Goal: Task Accomplishment & Management: Manage account settings

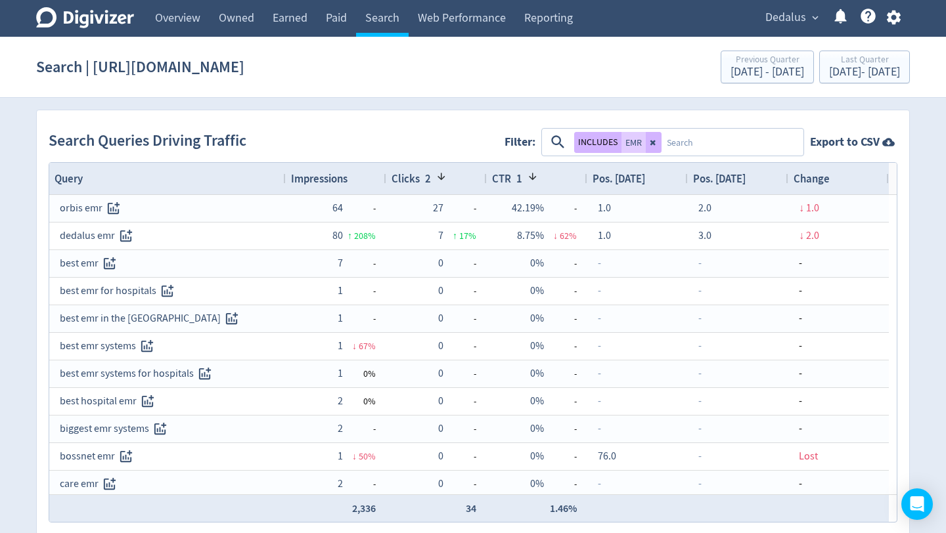
click at [808, 22] on button "Dedalus expand_more" at bounding box center [791, 17] width 61 height 21
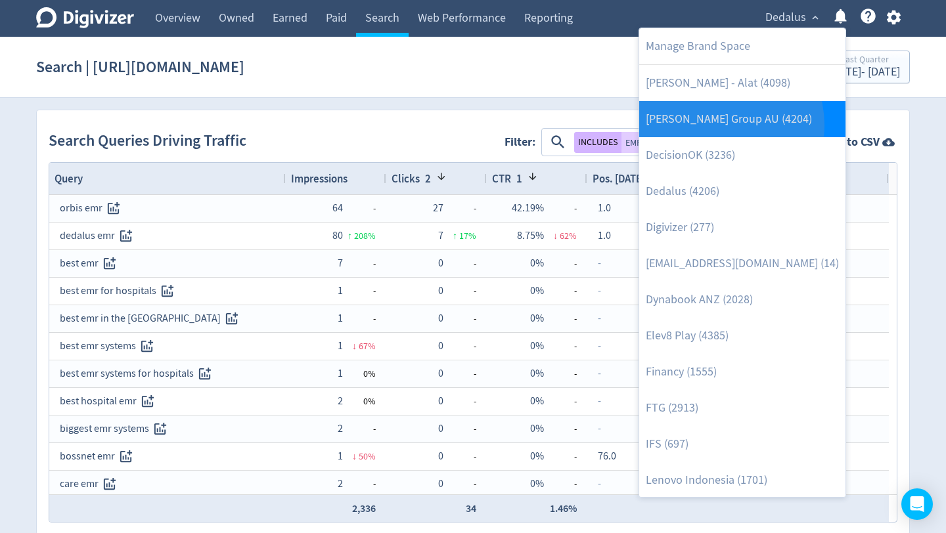
click at [717, 125] on link "[PERSON_NAME] Group AU (4204)" at bounding box center [742, 119] width 206 height 36
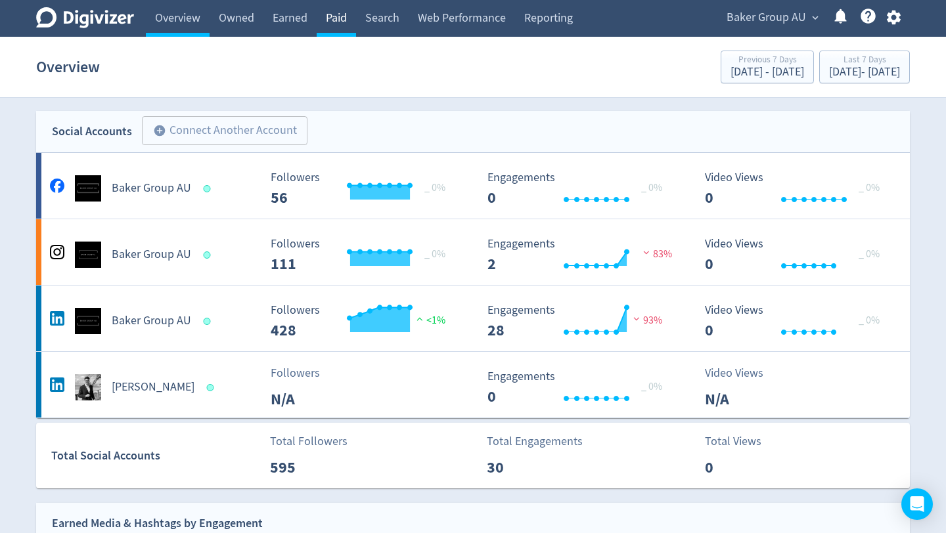
click at [338, 14] on link "Paid" at bounding box center [336, 18] width 39 height 37
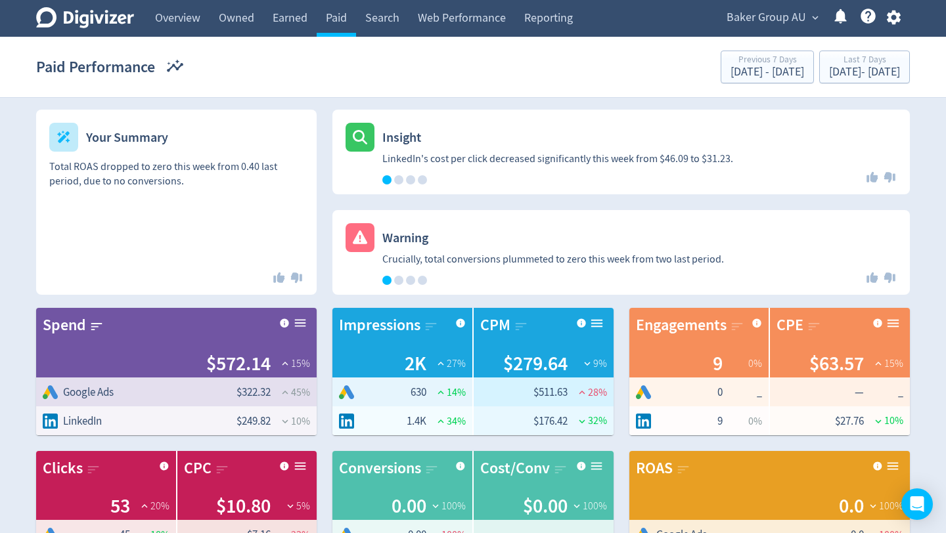
click at [398, 178] on div at bounding box center [398, 179] width 9 height 9
click at [411, 181] on div at bounding box center [410, 179] width 9 height 9
click at [422, 176] on div at bounding box center [422, 179] width 9 height 9
click at [399, 281] on div at bounding box center [398, 280] width 9 height 9
click at [409, 280] on div at bounding box center [410, 280] width 9 height 9
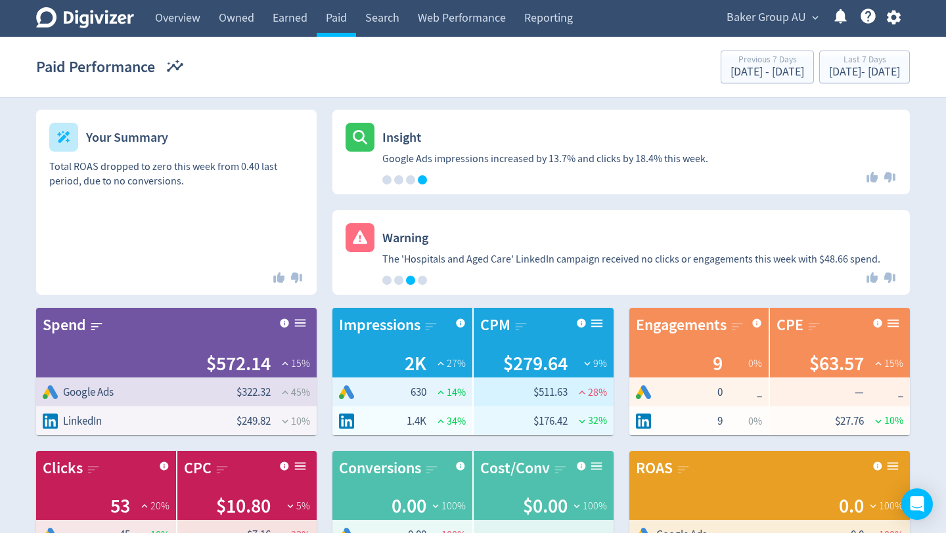
click at [422, 280] on div at bounding box center [422, 280] width 9 height 9
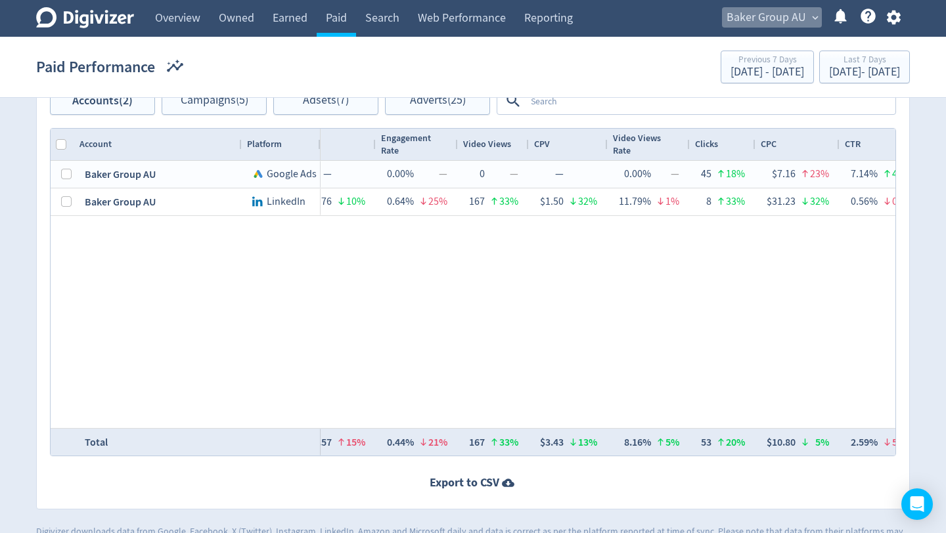
click at [788, 13] on span "Baker Group AU" at bounding box center [765, 17] width 79 height 21
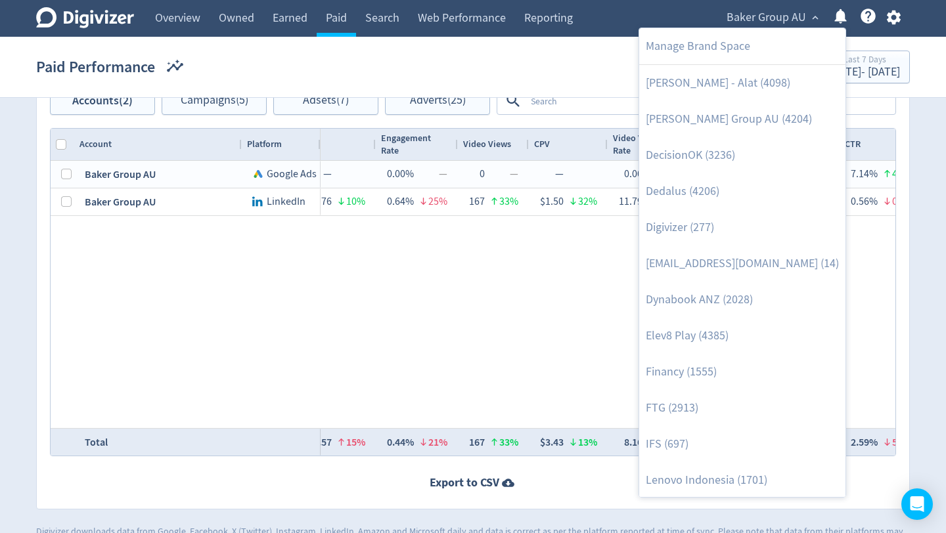
click at [856, 66] on div at bounding box center [473, 266] width 946 height 533
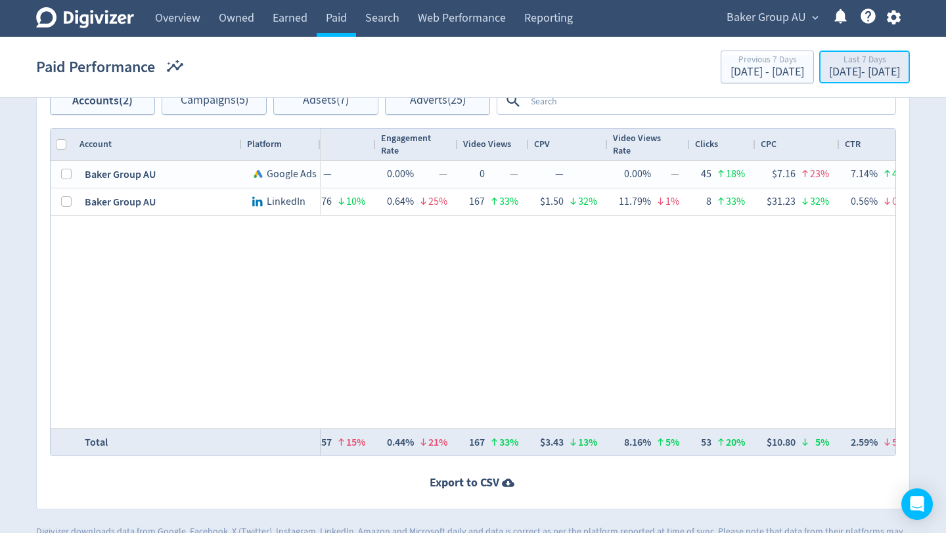
click at [837, 69] on div "Oct 8, 2025 - Oct 14, 2025" at bounding box center [864, 72] width 71 height 12
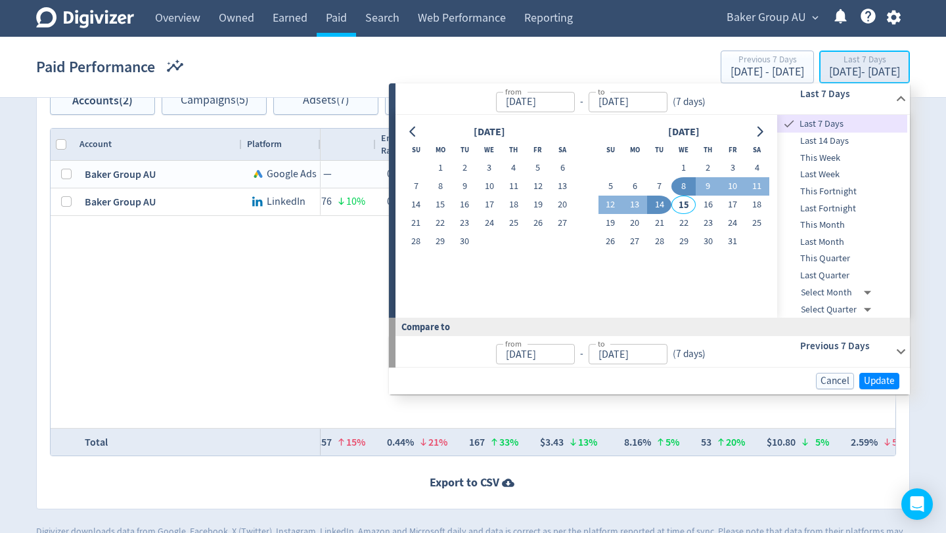
type input "Oct 08, 2025"
type input "[DATE]"
type input "Oct 01, 2025"
type input "Oct 07, 2025"
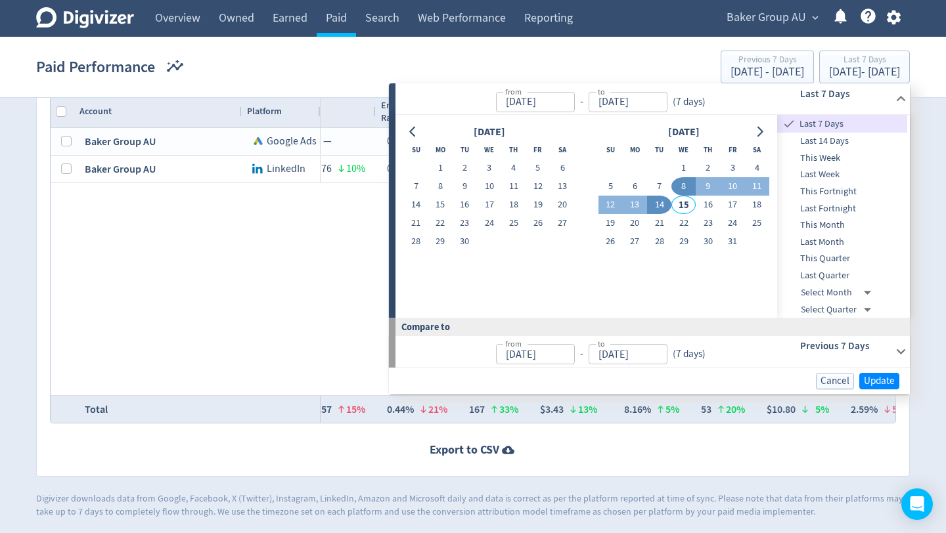
click at [837, 273] on span "Last Quarter" at bounding box center [842, 276] width 130 height 14
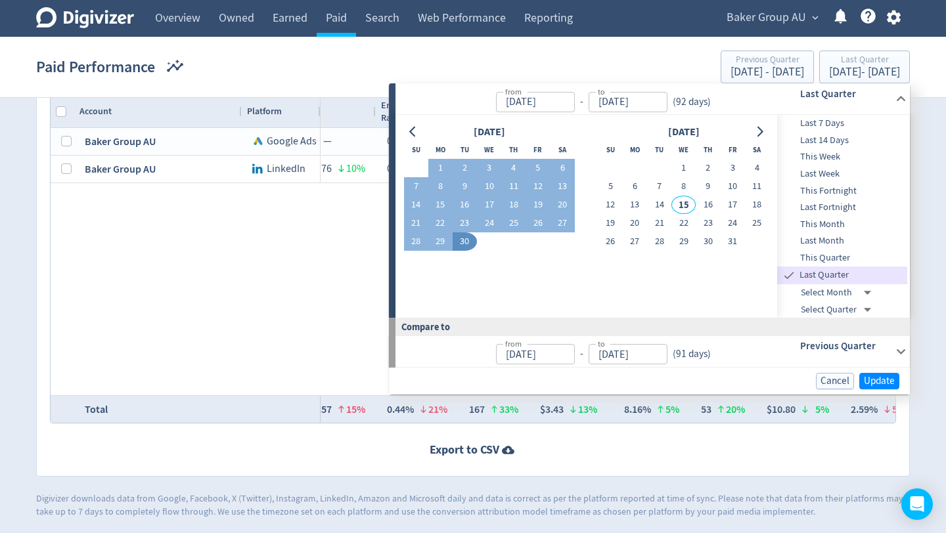
type input "Jul 01, 2025"
type input "[DATE]"
type input "Apr 01, 2025"
type input "[DATE]"
click at [884, 380] on span "Update" at bounding box center [879, 381] width 31 height 10
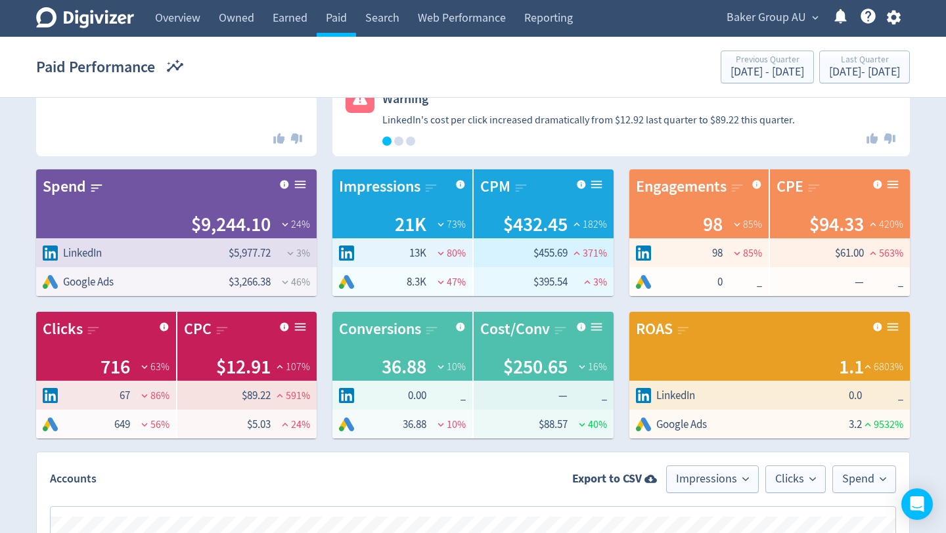
scroll to position [248, 0]
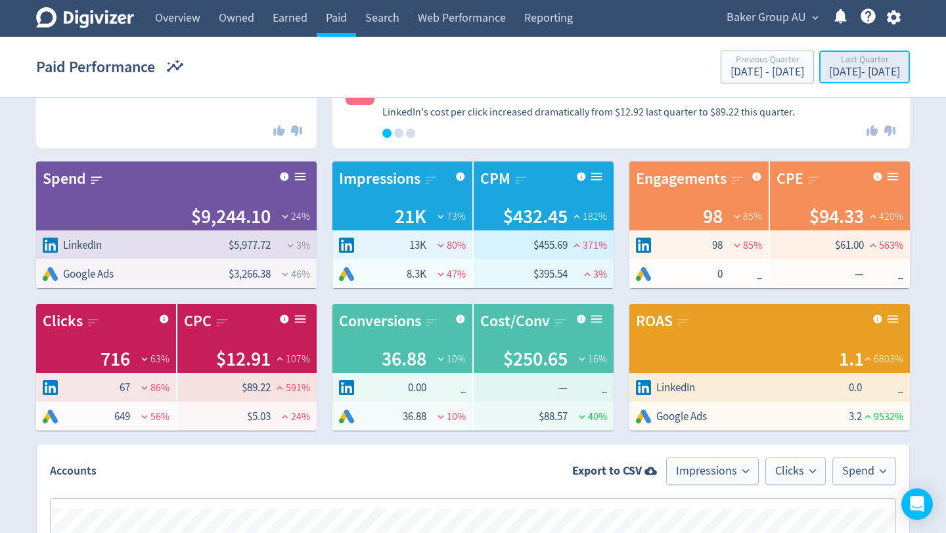
click at [853, 58] on div "Last Quarter" at bounding box center [864, 60] width 71 height 11
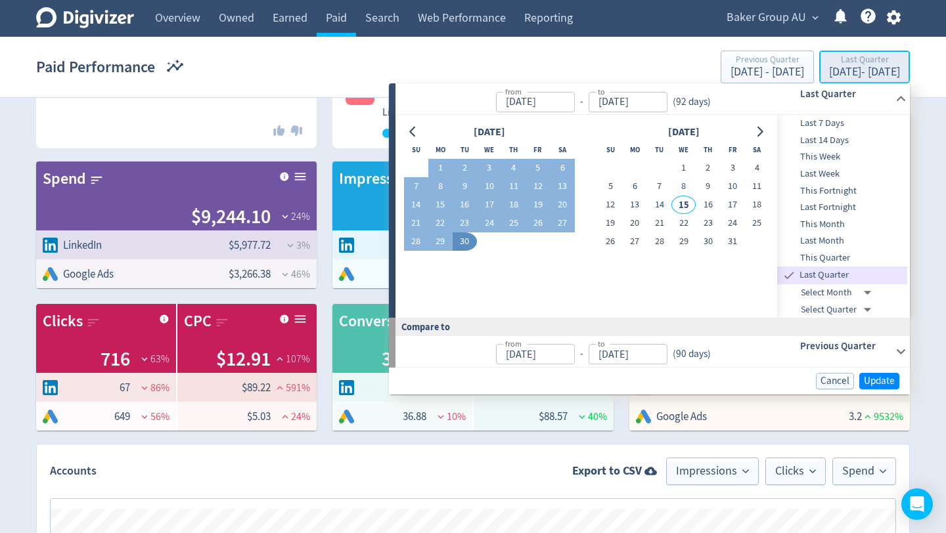
type input "Jul 01, 2025"
type input "[DATE]"
type input "Apr 01, 2025"
type input "[DATE]"
click at [828, 241] on span "Last Month" at bounding box center [842, 241] width 130 height 14
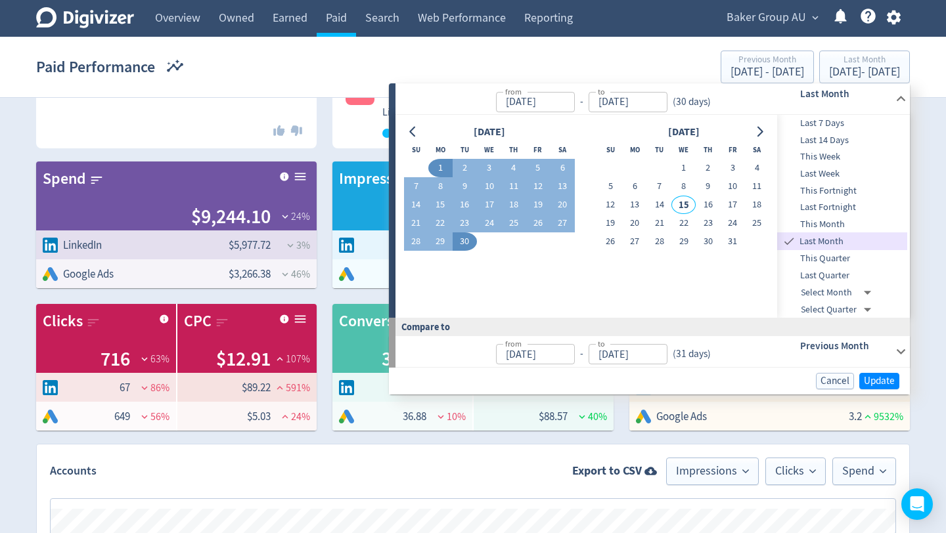
type input "Sep 01, 2025"
type input "Aug 01, 2025"
type input "Aug 31, 2025"
click at [881, 380] on span "Update" at bounding box center [879, 381] width 31 height 10
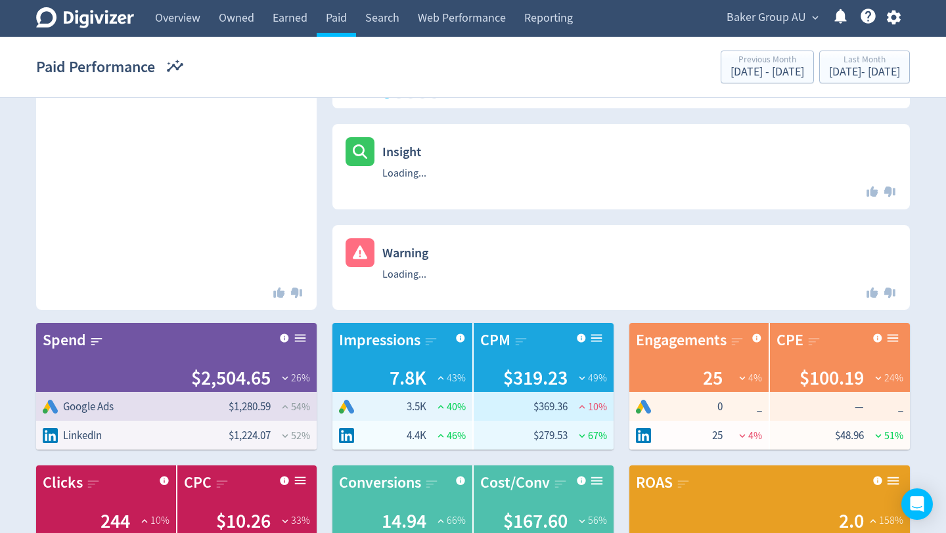
scroll to position [143, 0]
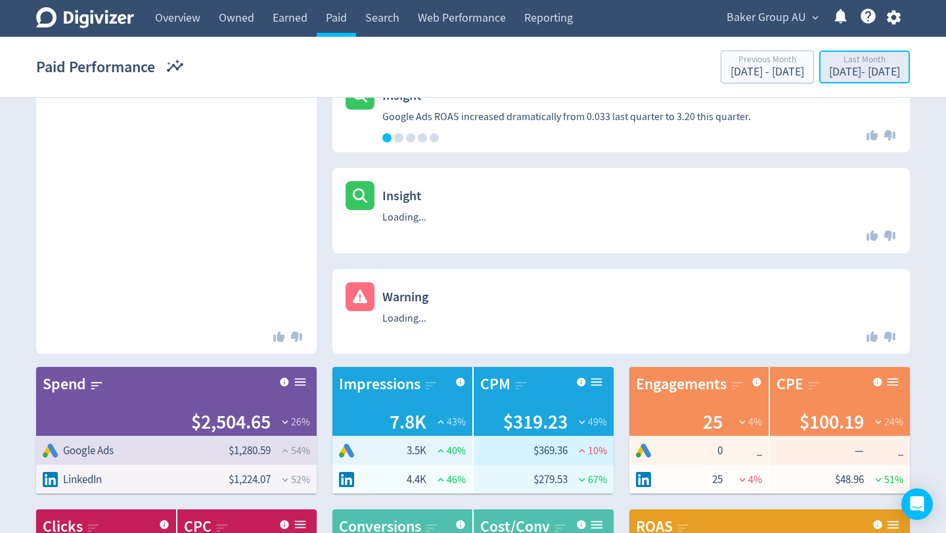
click at [863, 66] on div "Sep 1, 2025 - Sep 30, 2025" at bounding box center [864, 72] width 71 height 12
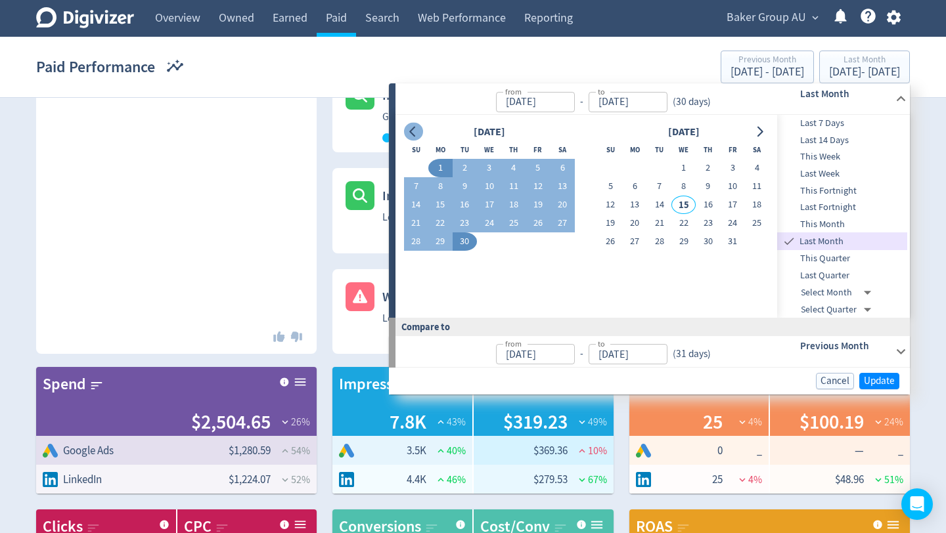
click at [407, 131] on button "Go to previous month" at bounding box center [413, 132] width 19 height 18
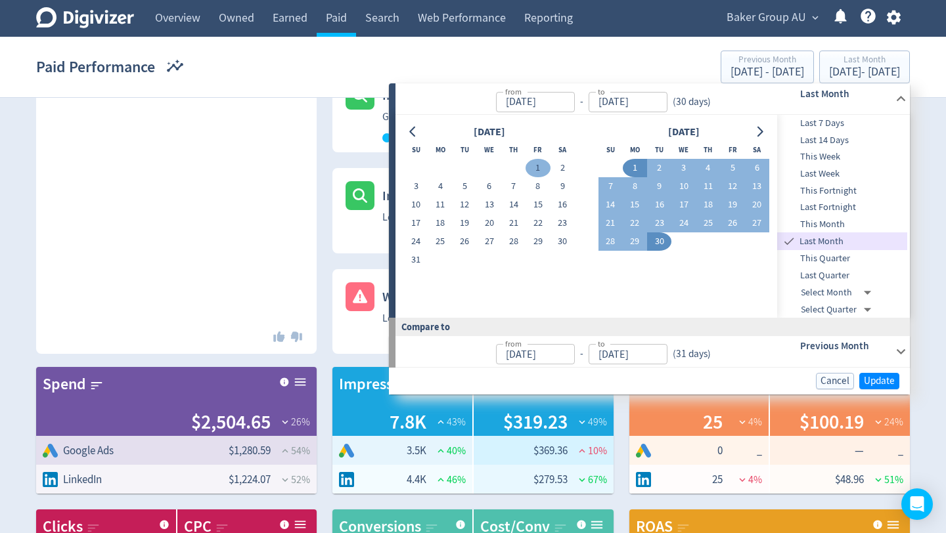
click at [538, 167] on button "1" at bounding box center [537, 168] width 24 height 18
type input "Aug 01, 2025"
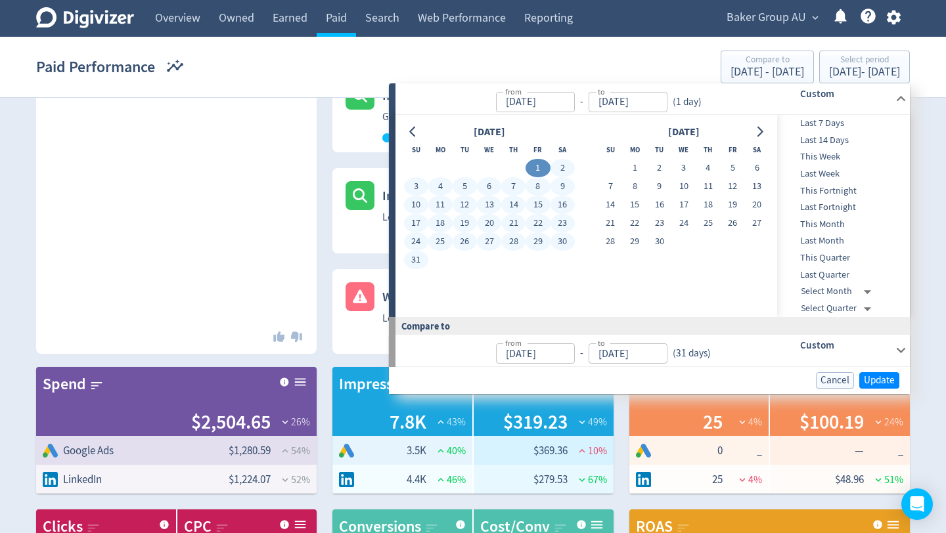
click at [416, 257] on button "31" at bounding box center [416, 260] width 24 height 18
type input "Aug 31, 2025"
type input "Jul 01, 2025"
type input "Jul 31, 2025"
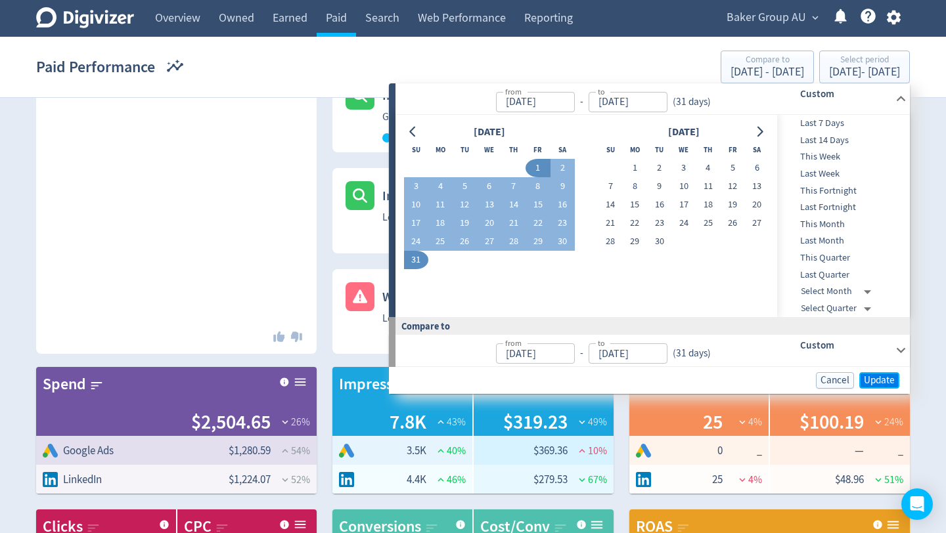
click at [875, 379] on span "Update" at bounding box center [879, 381] width 31 height 10
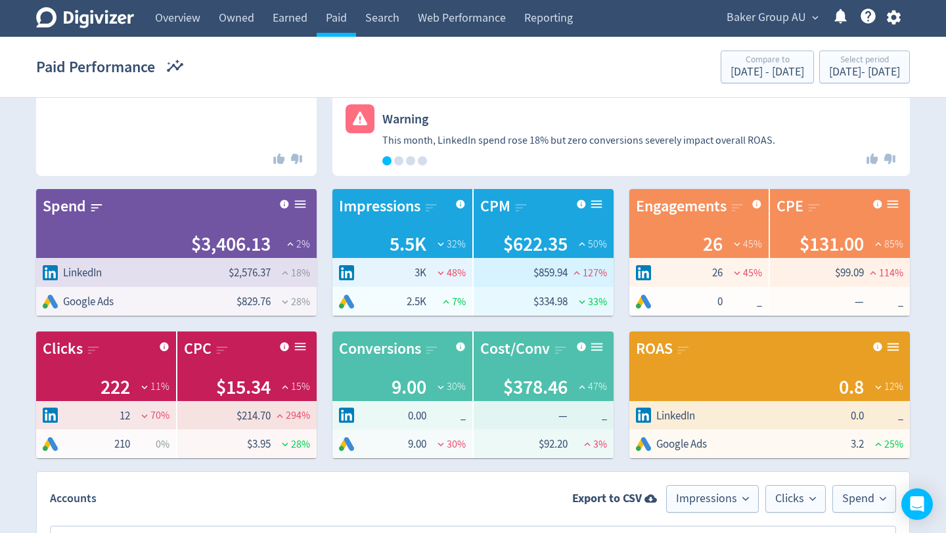
scroll to position [351, 0]
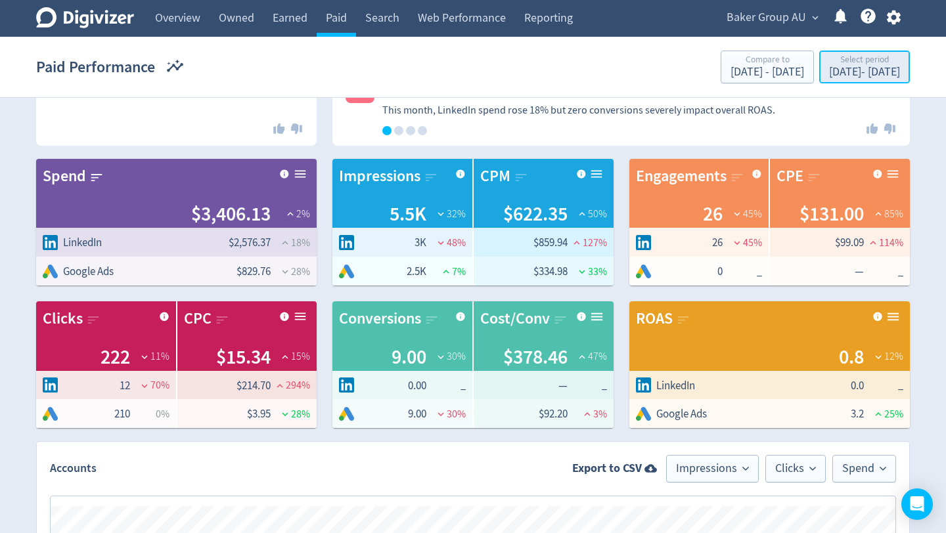
click at [862, 66] on div "Select period" at bounding box center [864, 60] width 71 height 11
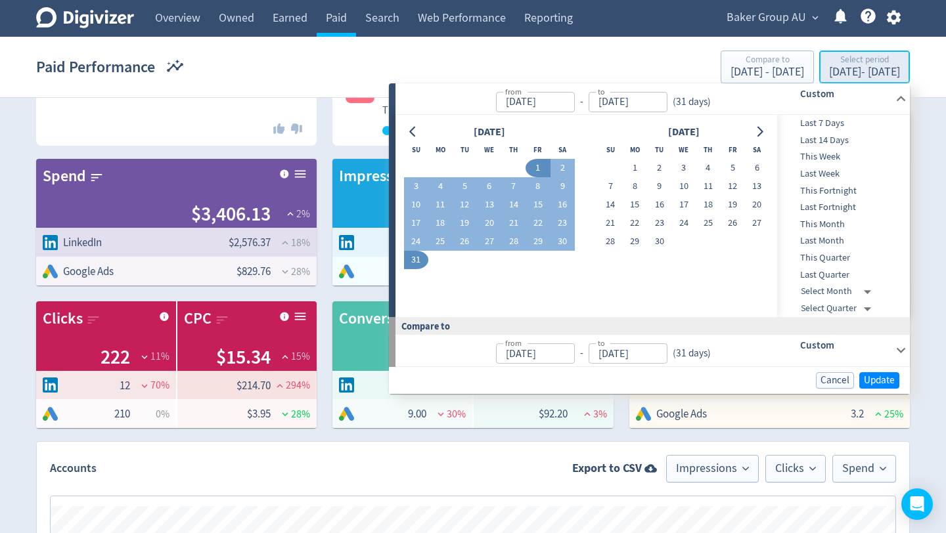
type input "Aug 01, 2025"
type input "Aug 31, 2025"
type input "Jul 01, 2025"
type input "Jul 31, 2025"
click at [838, 274] on span "Last Quarter" at bounding box center [842, 275] width 130 height 14
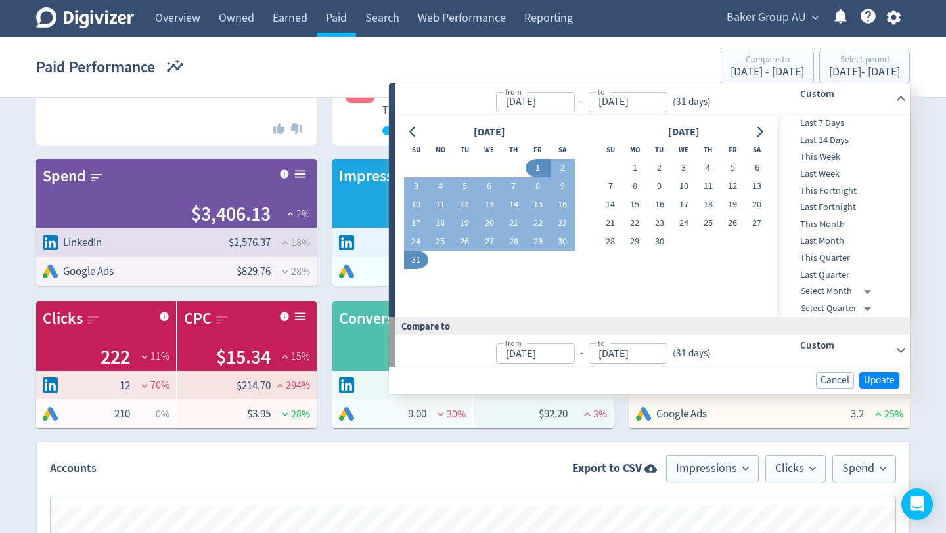
type input "Jul 01, 2025"
type input "[DATE]"
type input "Apr 01, 2025"
type input "[DATE]"
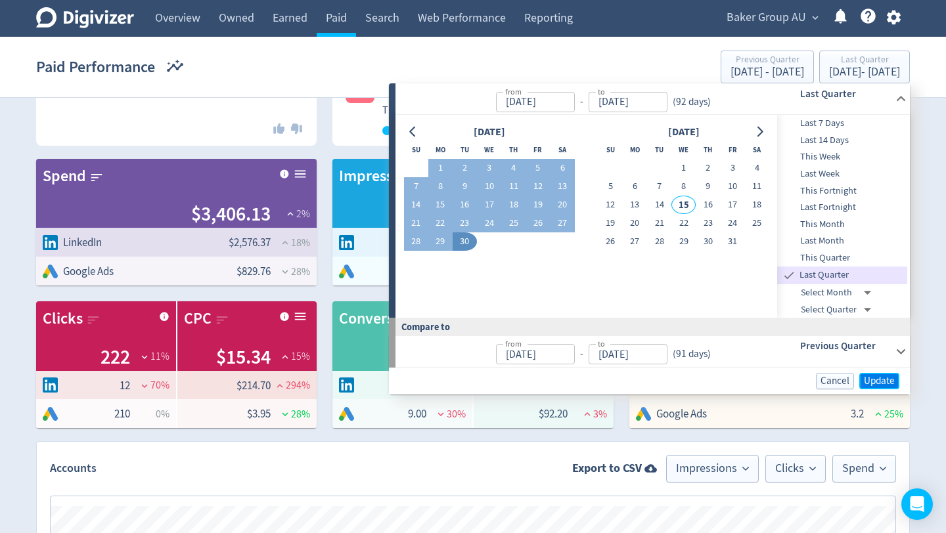
click at [876, 384] on span "Update" at bounding box center [879, 381] width 31 height 10
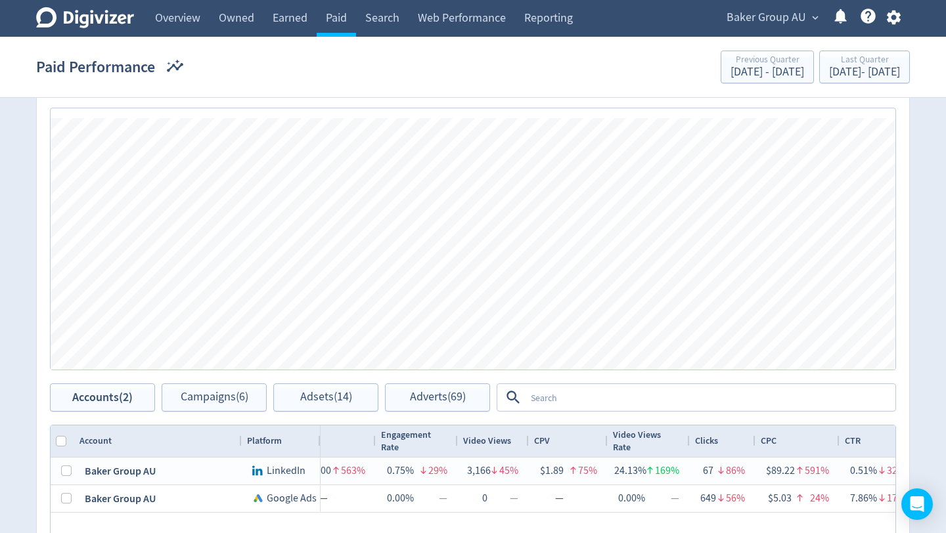
scroll to position [838, 0]
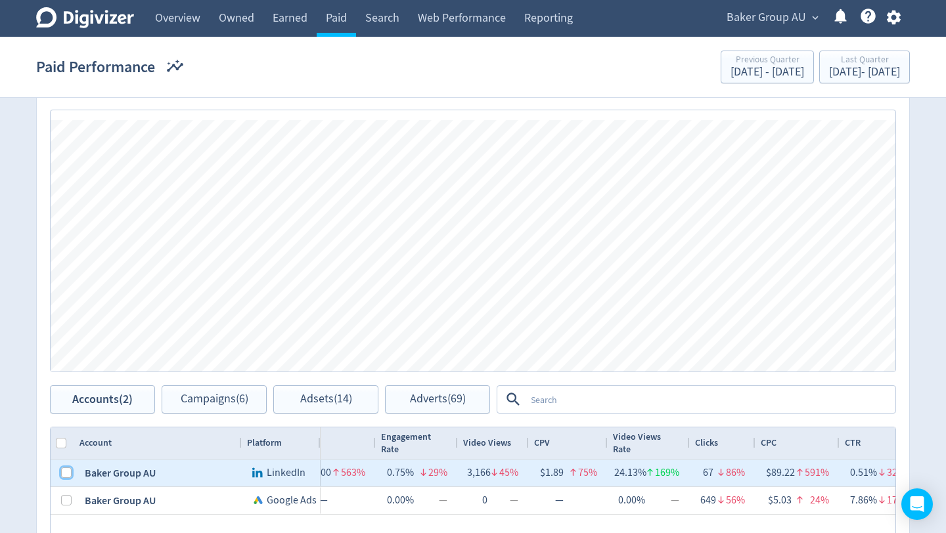
click at [67, 475] on input "Press Space to toggle row selection (unchecked)" at bounding box center [66, 473] width 11 height 11
checkbox input "true"
checkbox input "false"
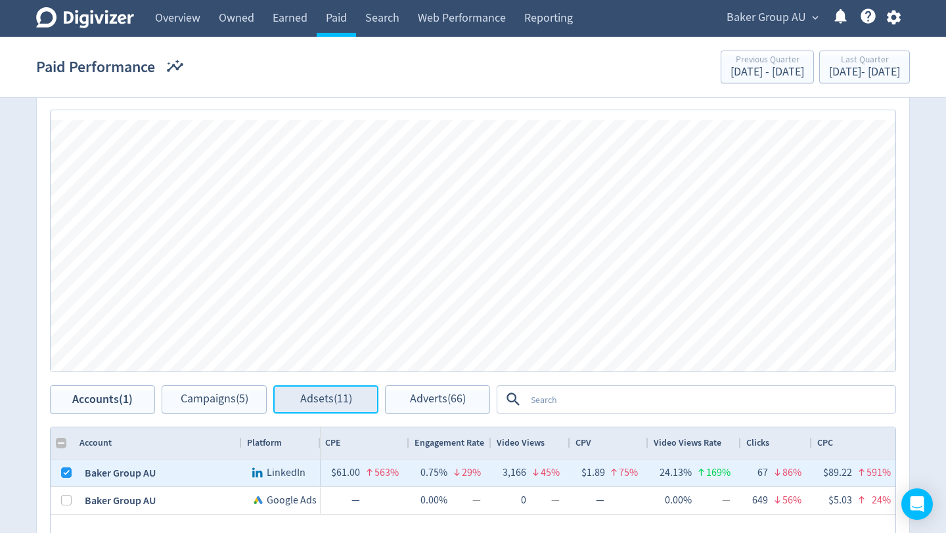
click at [335, 393] on span "Adsets (11)" at bounding box center [326, 399] width 52 height 12
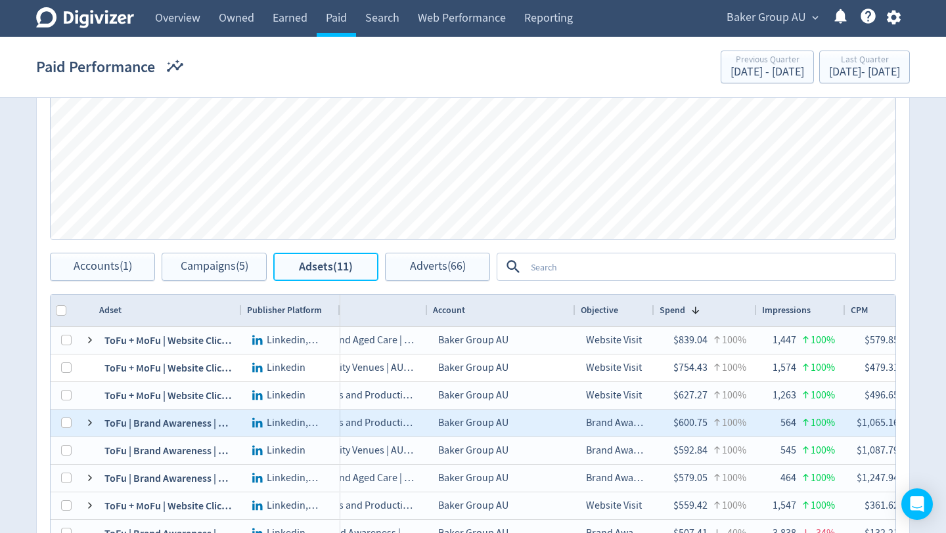
scroll to position [0, 116]
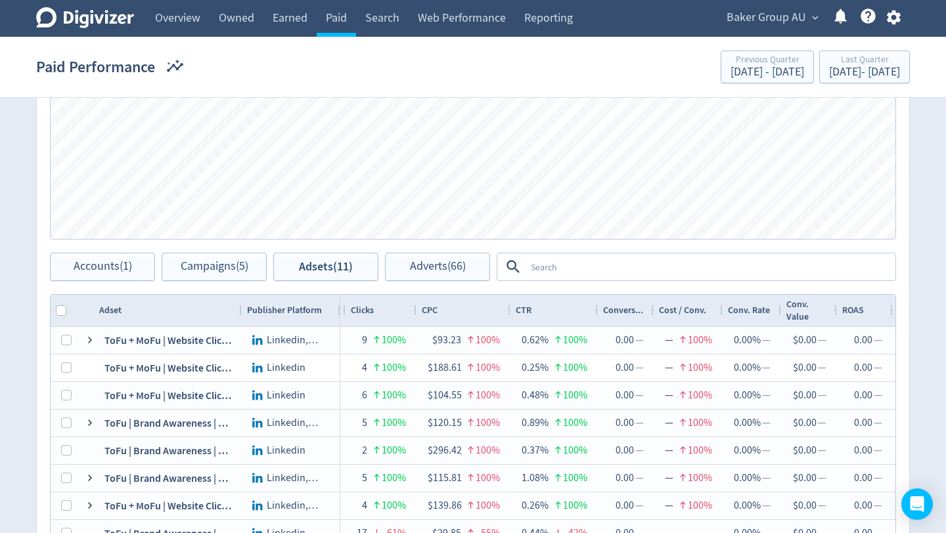
click at [378, 319] on div "Clicks" at bounding box center [381, 310] width 60 height 25
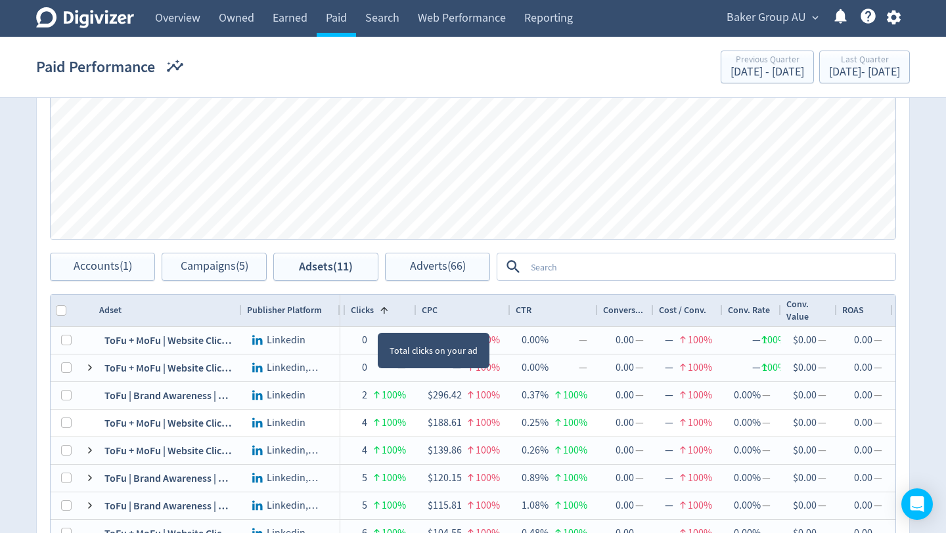
click at [378, 319] on div "Clicks 1" at bounding box center [381, 310] width 60 height 25
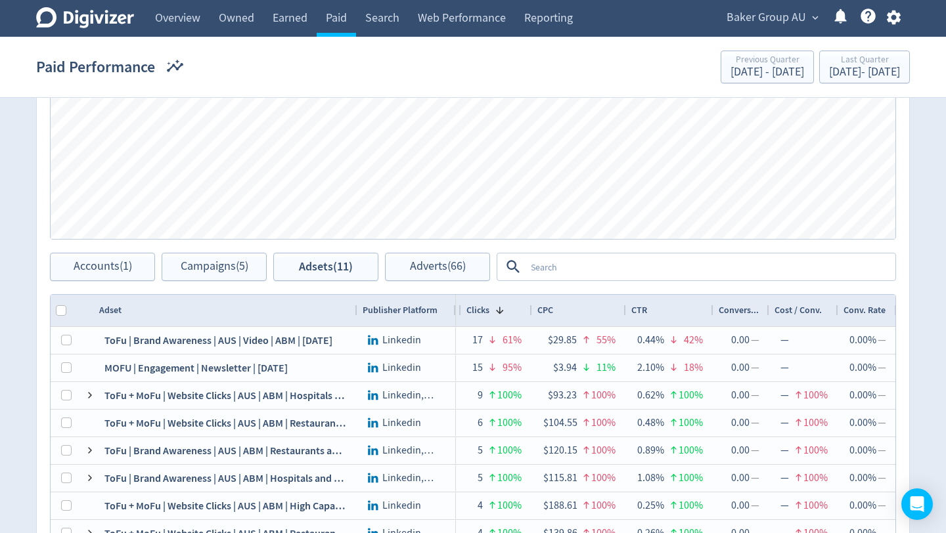
drag, startPoint x: 241, startPoint y: 306, endPoint x: 355, endPoint y: 307, distance: 113.6
click at [355, 307] on div at bounding box center [356, 311] width 5 height 32
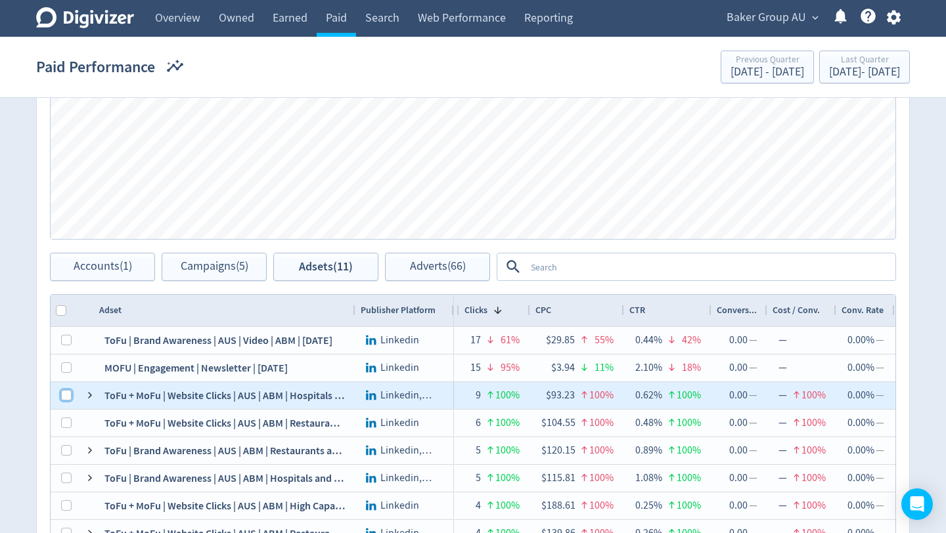
click at [65, 395] on input "Press Space to toggle row selection (unchecked)" at bounding box center [66, 395] width 11 height 11
checkbox input "true"
checkbox input "false"
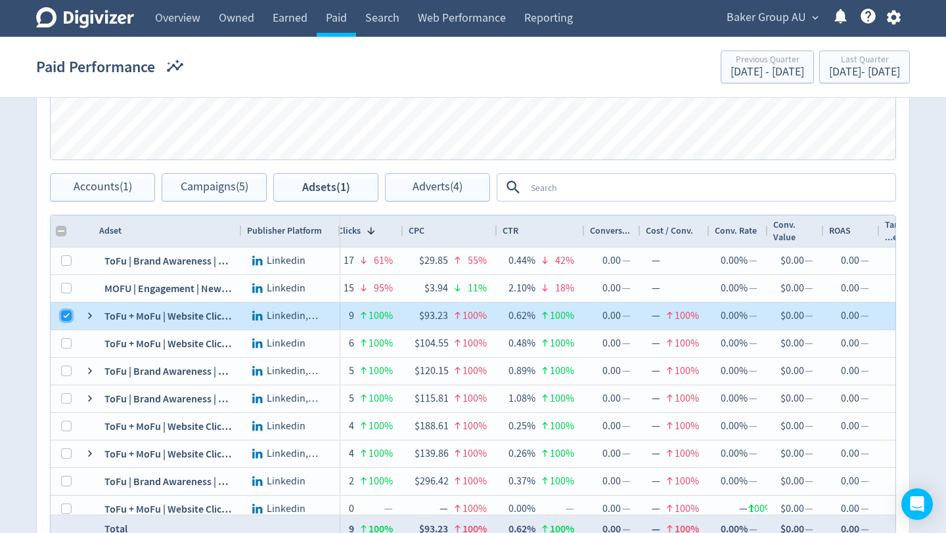
click at [68, 315] on input "Press Space to toggle row selection (checked)" at bounding box center [66, 316] width 11 height 11
checkbox input "false"
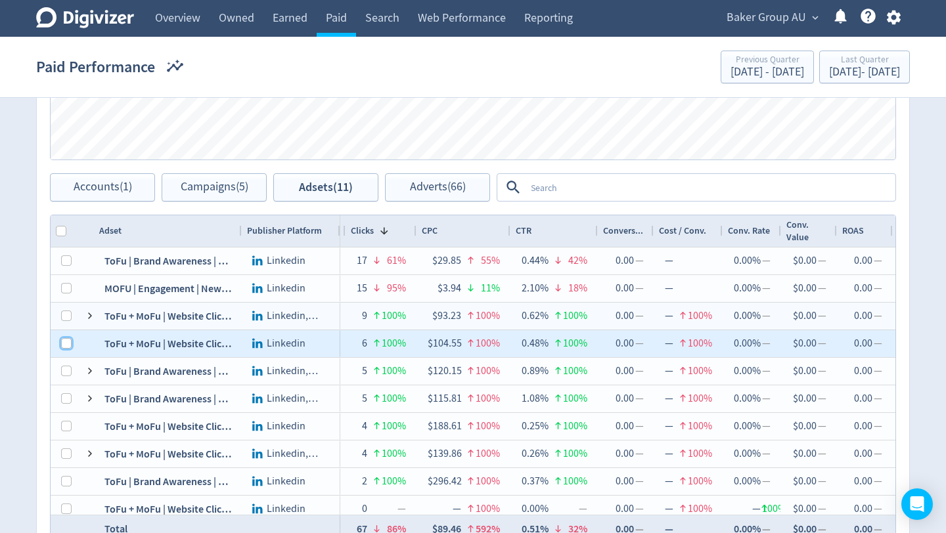
click at [69, 346] on input "Press Space to toggle row selection (unchecked)" at bounding box center [66, 343] width 11 height 11
checkbox input "true"
checkbox input "false"
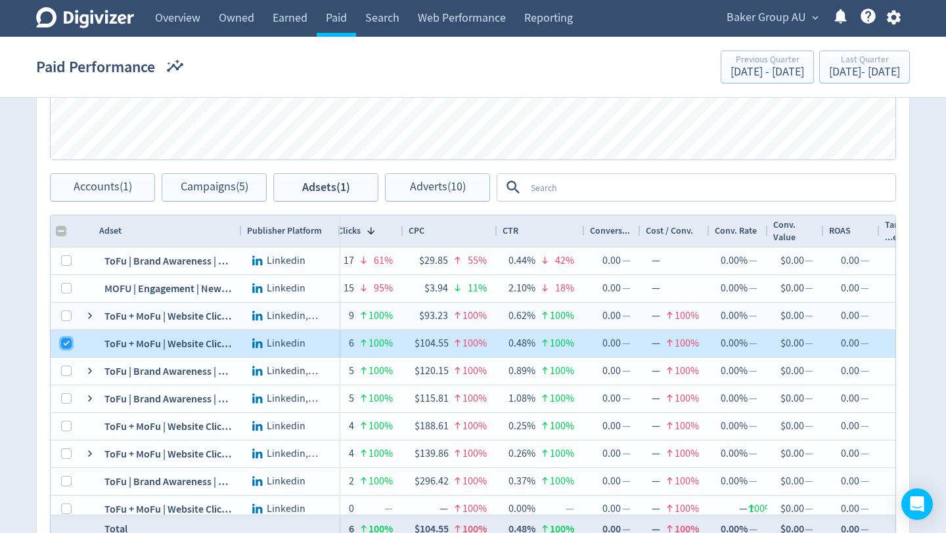
click at [69, 346] on input "Press Space to toggle row selection (checked)" at bounding box center [66, 343] width 11 height 11
checkbox input "false"
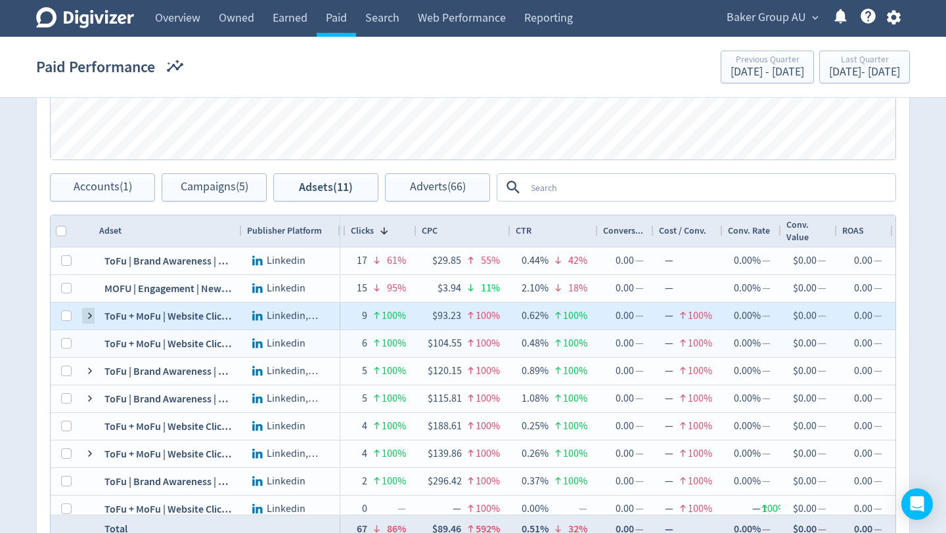
click at [91, 316] on span at bounding box center [90, 316] width 11 height 11
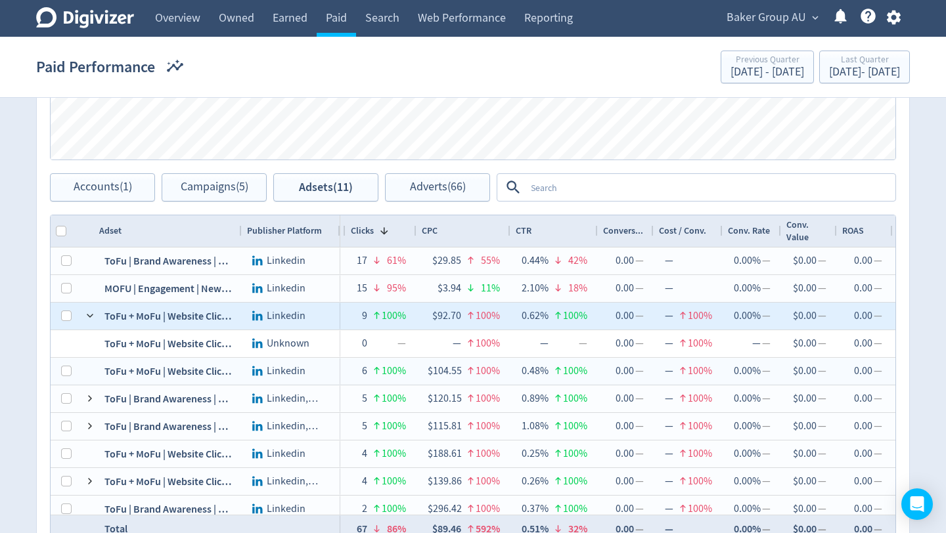
click at [91, 316] on span at bounding box center [90, 316] width 11 height 11
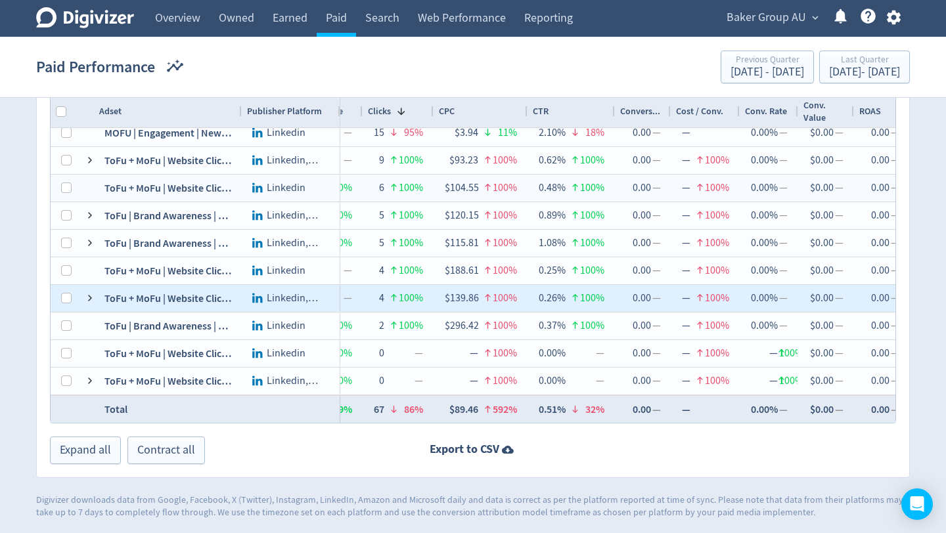
scroll to position [0, 1213]
